Goal: Task Accomplishment & Management: Manage account settings

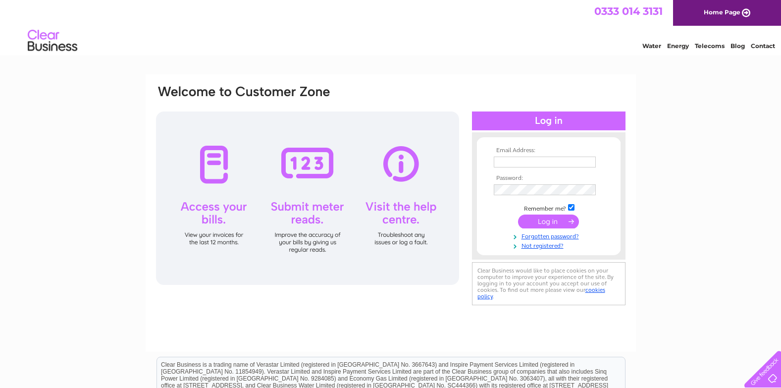
type input "thelorraineluscombe@gmail.com"
click at [542, 221] on input "submit" at bounding box center [548, 221] width 61 height 14
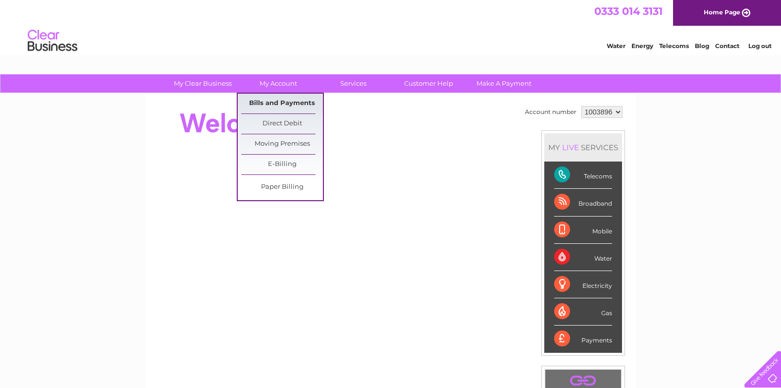
click at [268, 103] on link "Bills and Payments" at bounding box center [282, 104] width 82 height 20
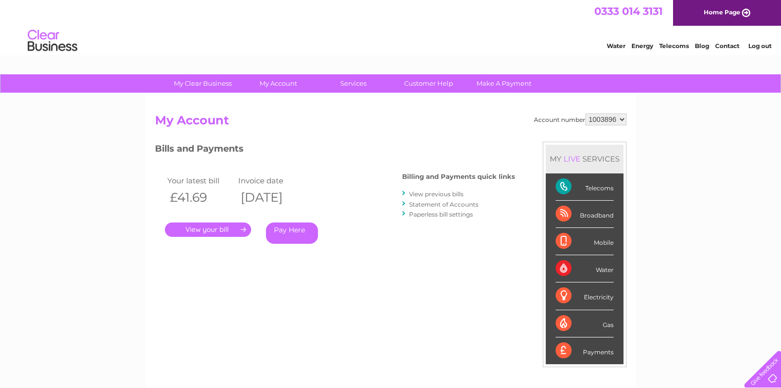
click at [218, 228] on link "." at bounding box center [208, 229] width 86 height 14
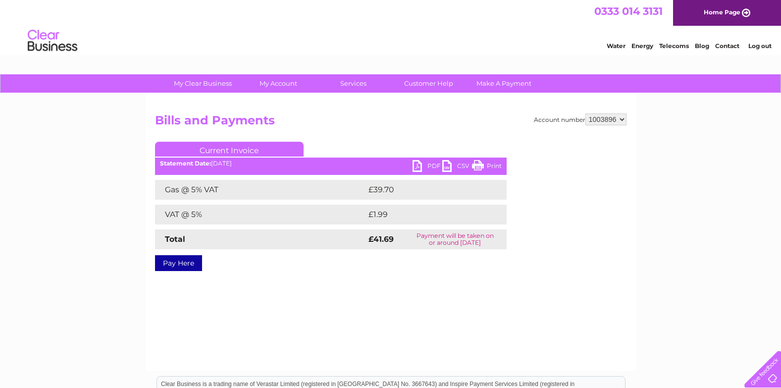
click at [415, 164] on link "PDF" at bounding box center [428, 167] width 30 height 14
click at [428, 165] on link "PDF" at bounding box center [428, 167] width 30 height 14
